Goal: Find specific page/section: Find specific page/section

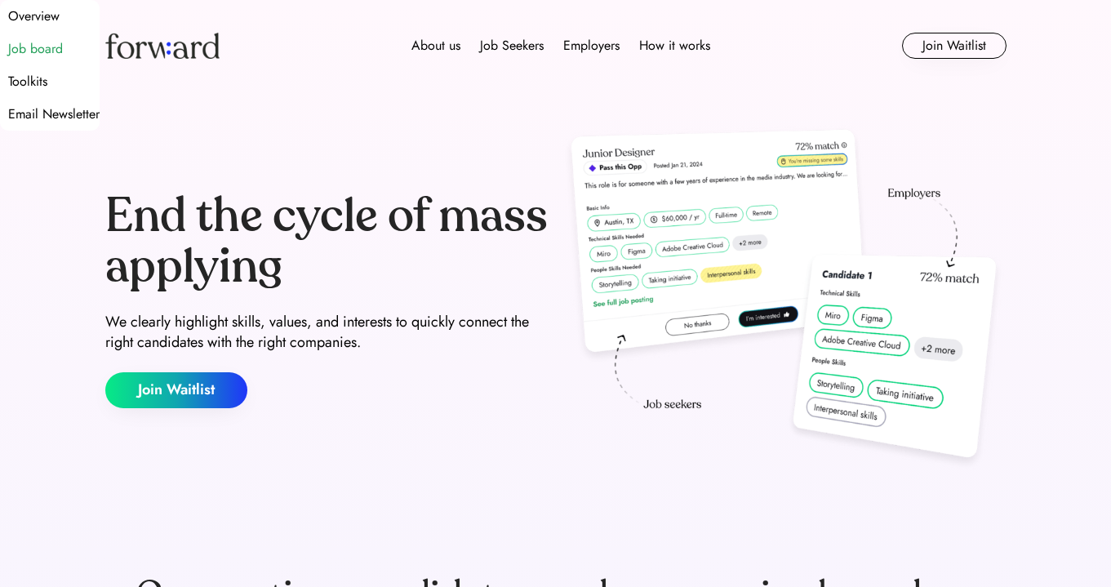
click at [63, 59] on div "Job board" at bounding box center [35, 49] width 55 height 20
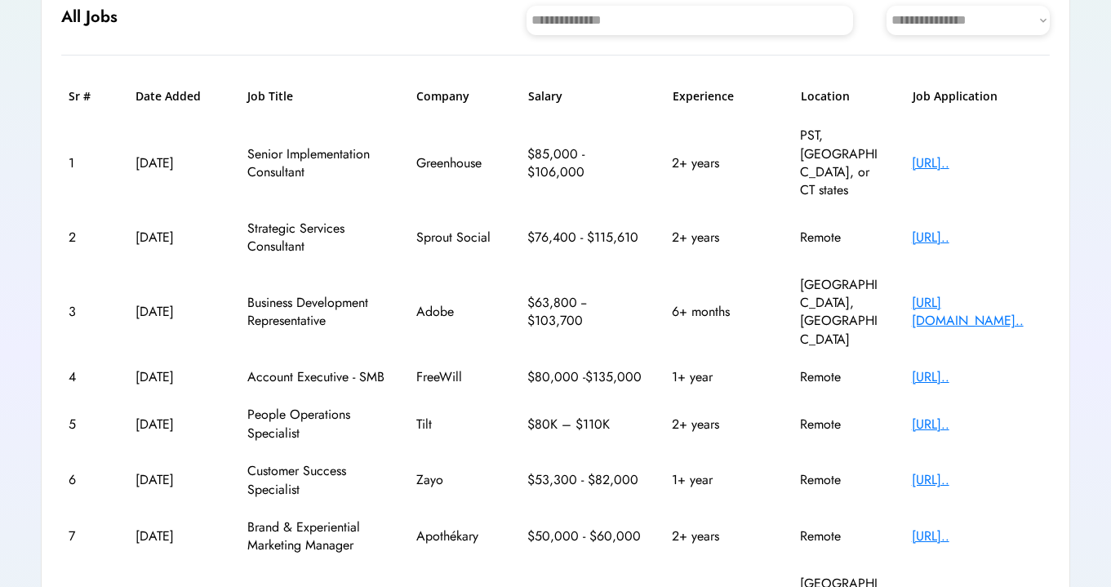
scroll to position [199, 0]
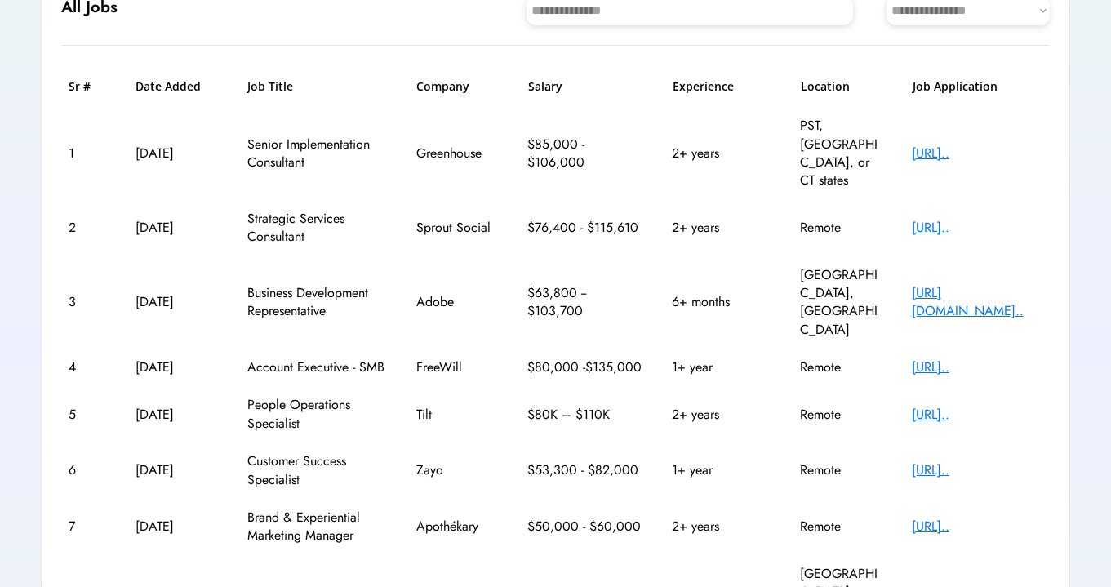
click at [965, 406] on div "[URL].." at bounding box center [977, 415] width 131 height 18
click at [972, 406] on div "[URL].." at bounding box center [977, 415] width 131 height 18
click at [185, 1] on div "**********" at bounding box center [584, 10] width 932 height 29
click at [968, 461] on div "[URL].." at bounding box center [977, 470] width 131 height 18
click at [957, 461] on div "[URL].." at bounding box center [977, 470] width 131 height 18
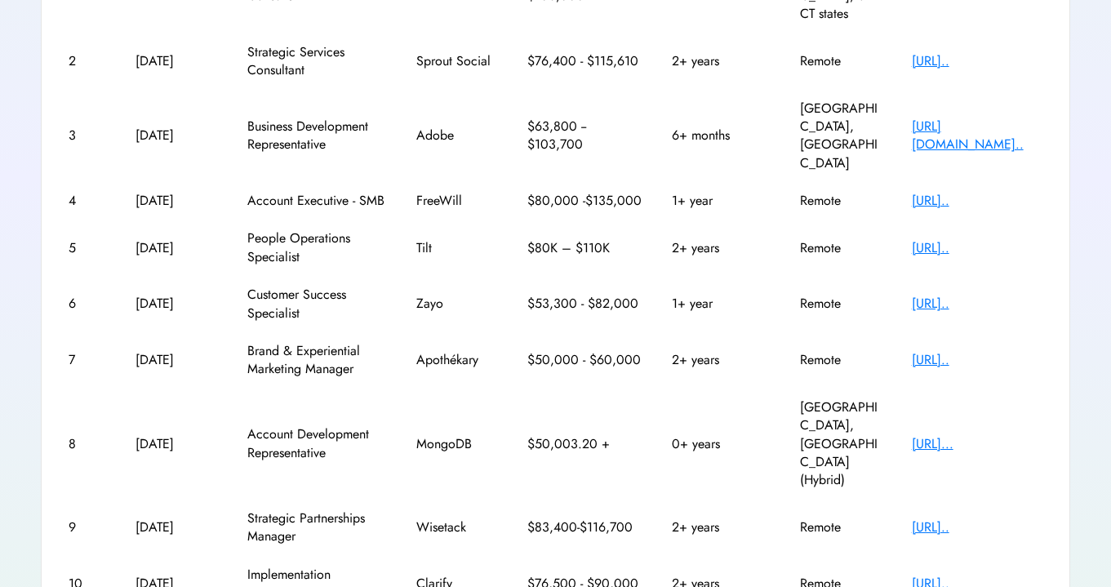
scroll to position [364, 0]
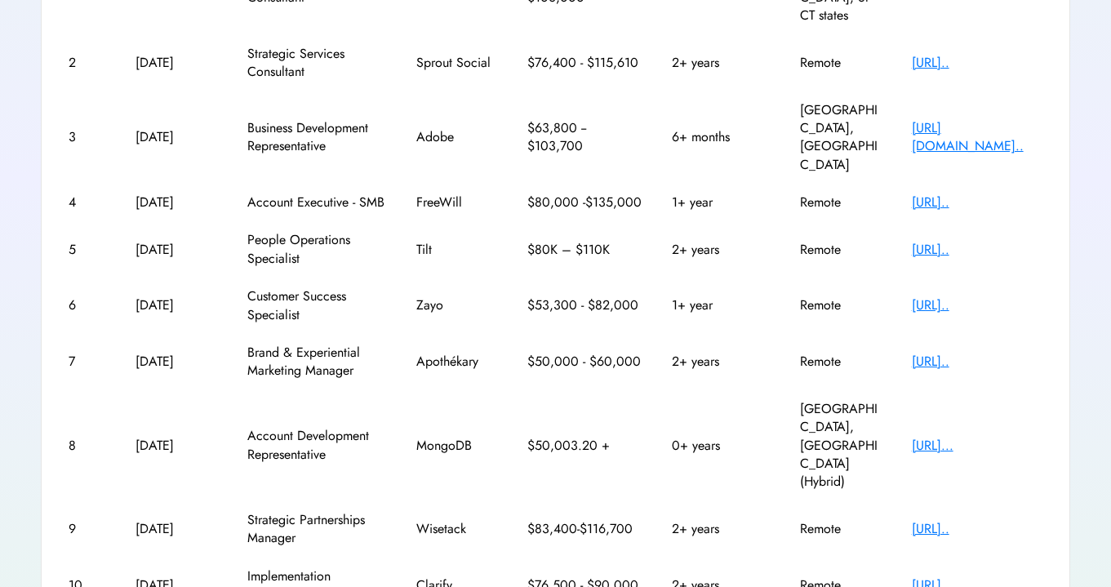
click at [955, 576] on div "[URL].." at bounding box center [977, 585] width 131 height 18
click at [926, 576] on div "[URL].." at bounding box center [977, 585] width 131 height 18
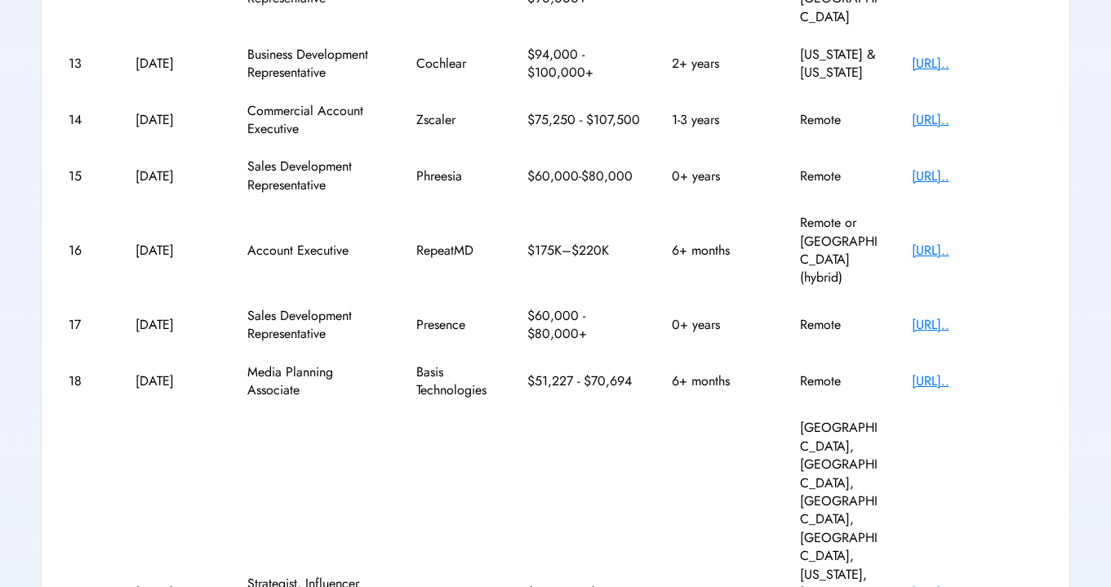
scroll to position [436, 0]
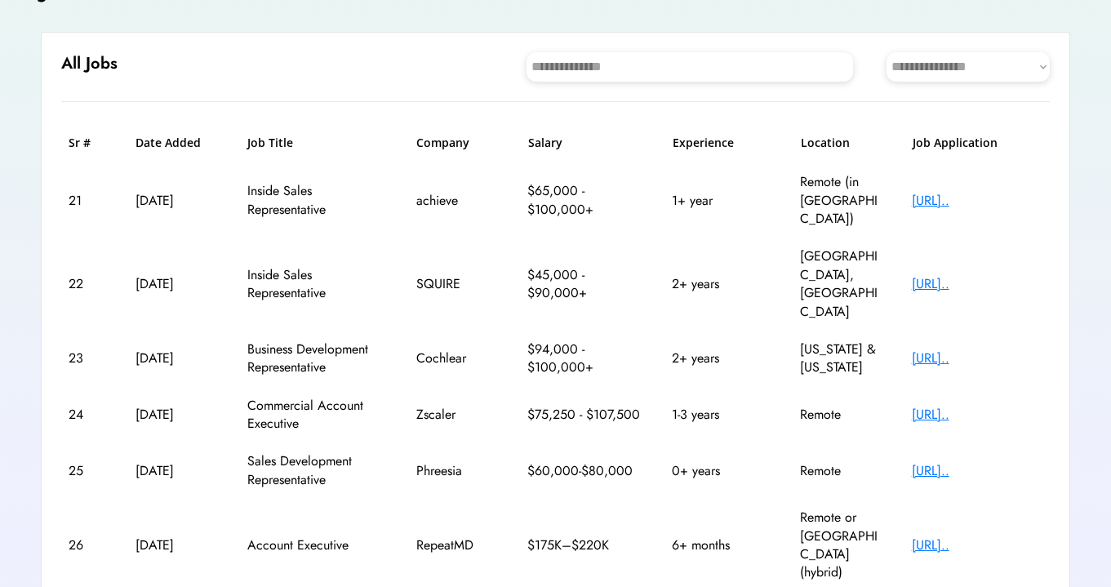
scroll to position [141, 0]
